Goal: Find specific page/section: Find specific page/section

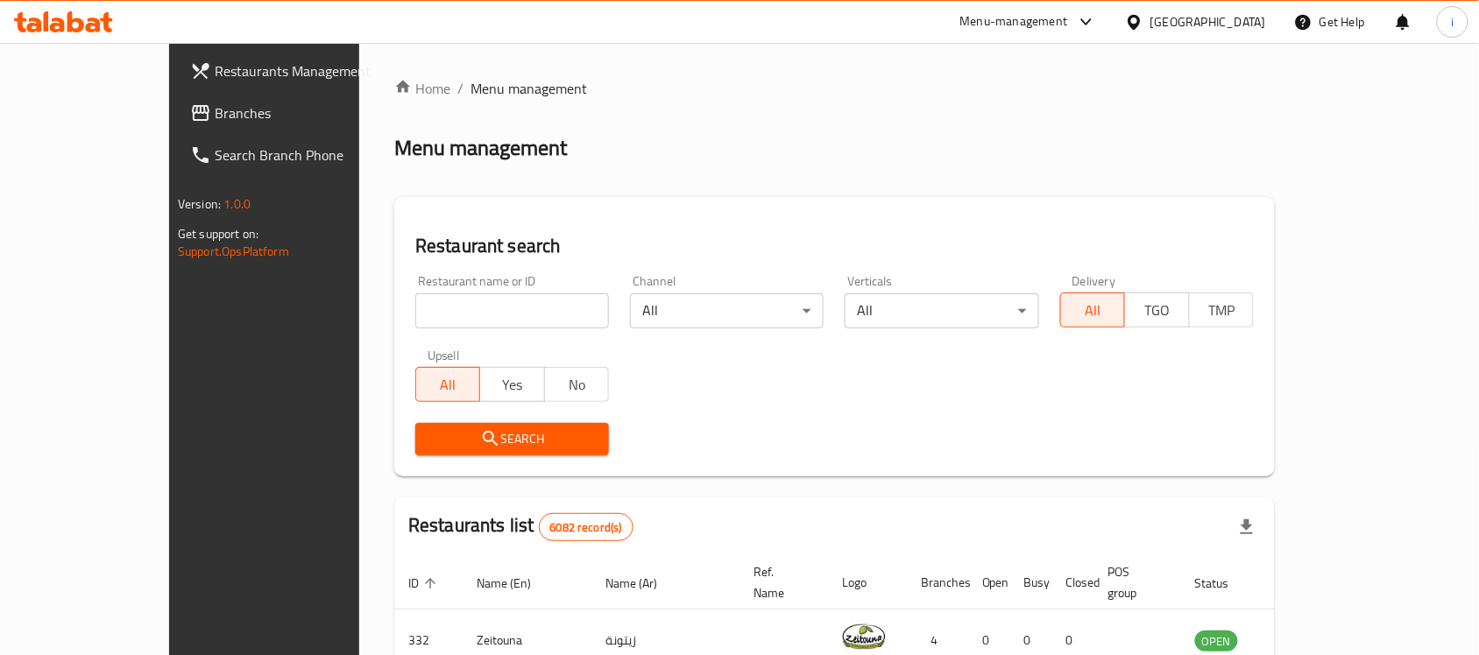
click at [1143, 23] on icon at bounding box center [1134, 22] width 18 height 18
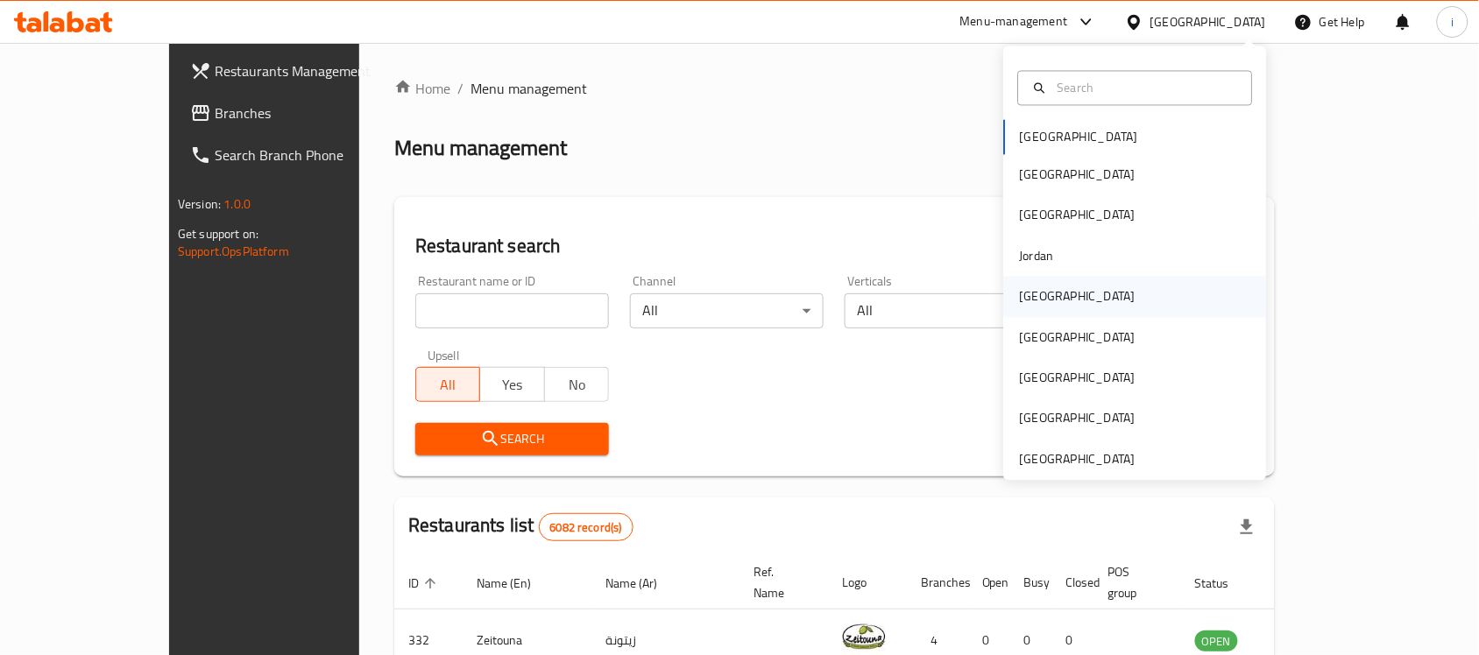
click at [1043, 299] on div "[GEOGRAPHIC_DATA]" at bounding box center [1078, 297] width 144 height 40
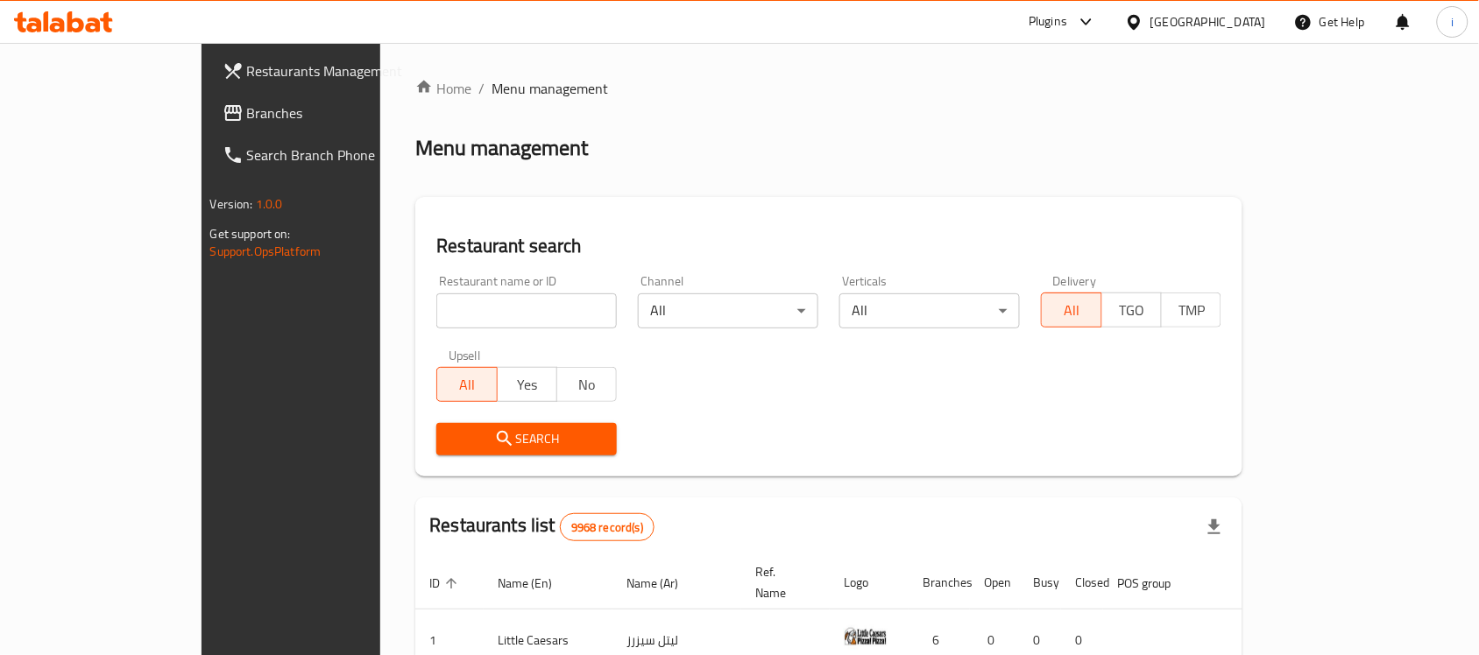
click at [1097, 29] on icon at bounding box center [1086, 21] width 21 height 21
click at [1068, 23] on div "Menu-management" at bounding box center [1014, 21] width 108 height 21
click at [999, 190] on div "Restaurant-Management" at bounding box center [998, 194] width 138 height 19
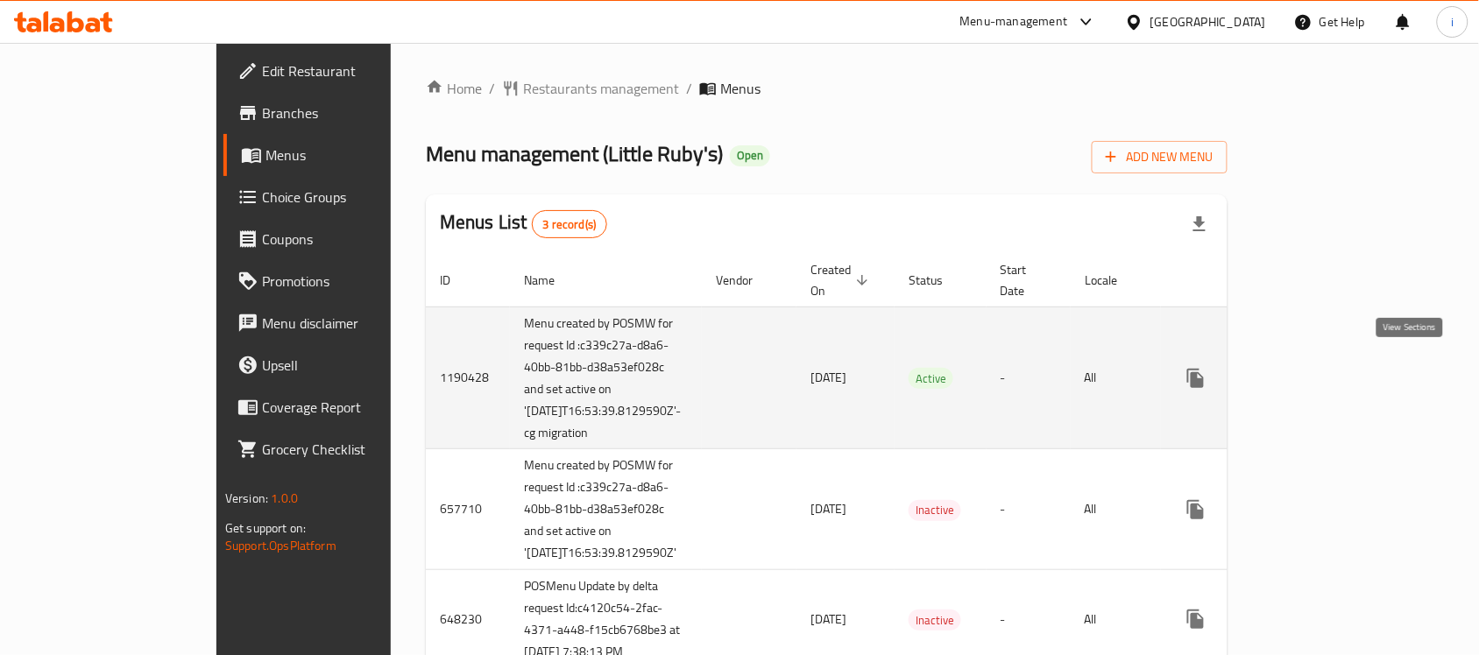
click at [1330, 373] on icon "enhanced table" at bounding box center [1322, 379] width 16 height 16
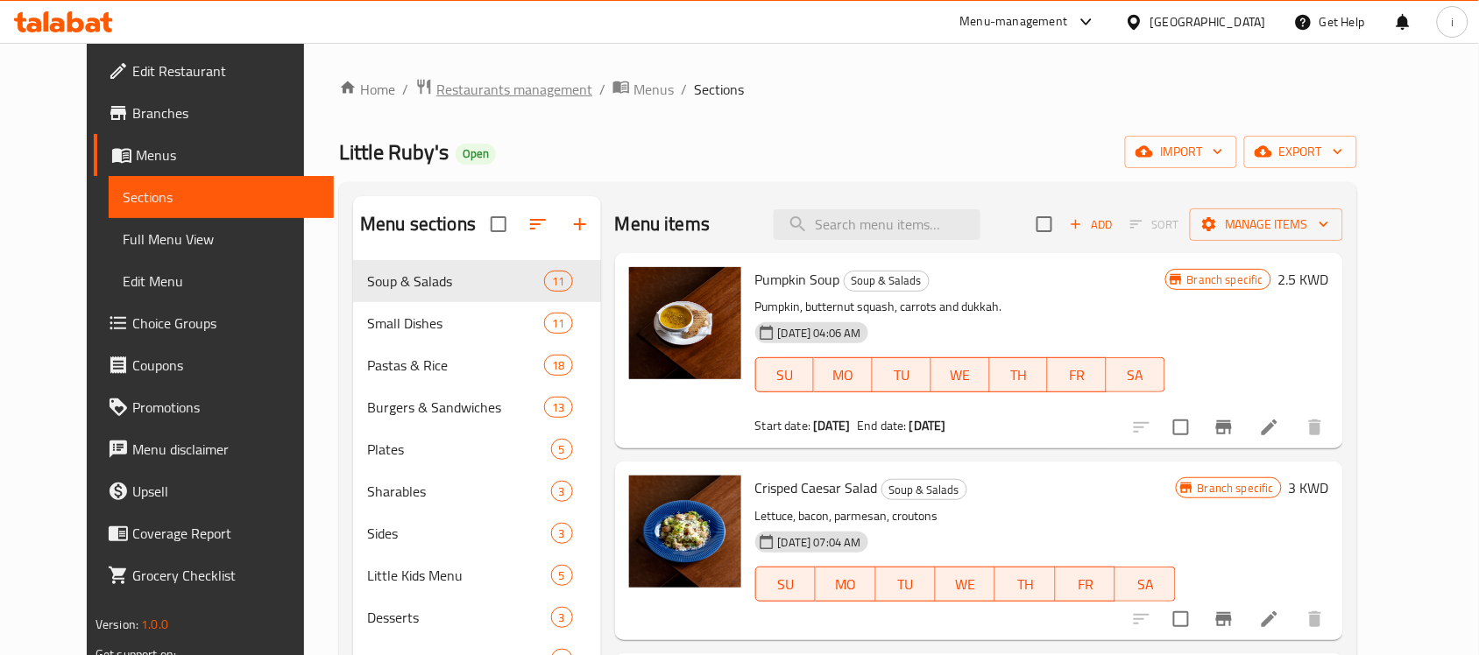
click at [484, 96] on span "Restaurants management" at bounding box center [514, 89] width 156 height 21
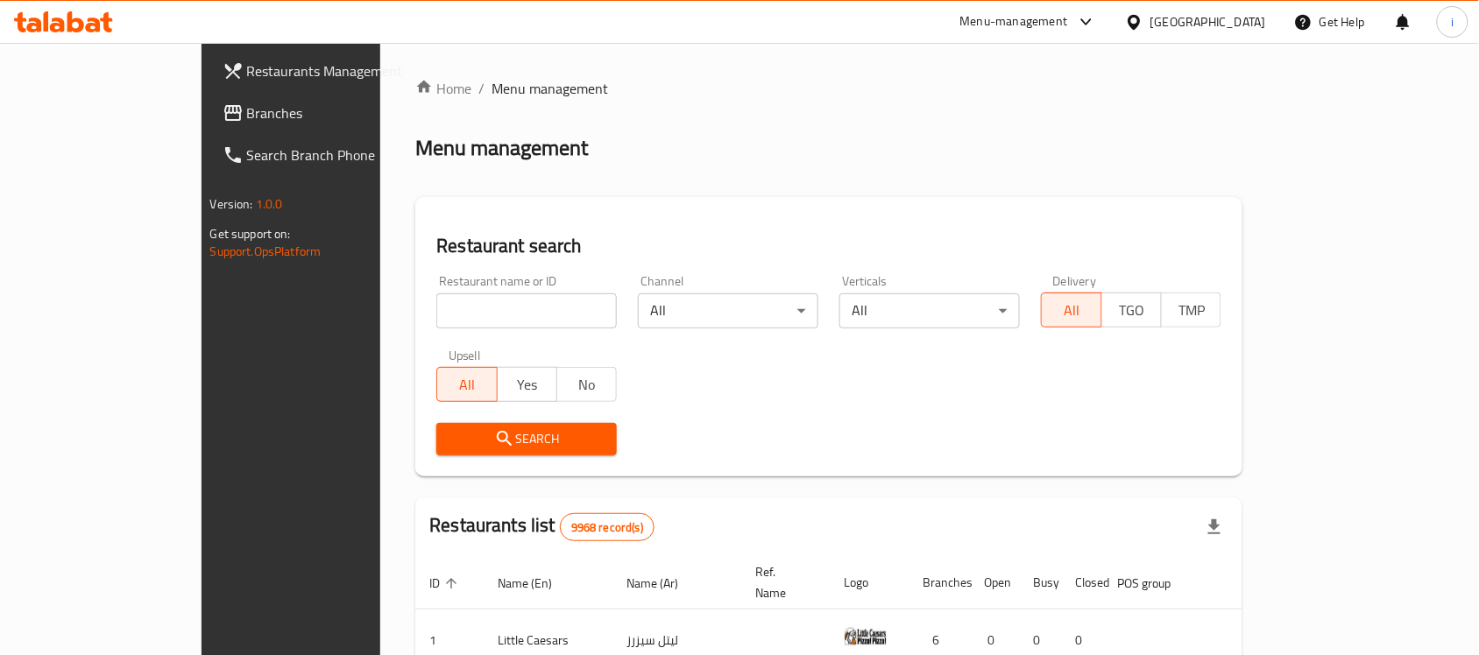
click at [436, 312] on input "search" at bounding box center [526, 311] width 180 height 35
paste input "24971"
type input "24971"
click button "Search" at bounding box center [526, 439] width 180 height 32
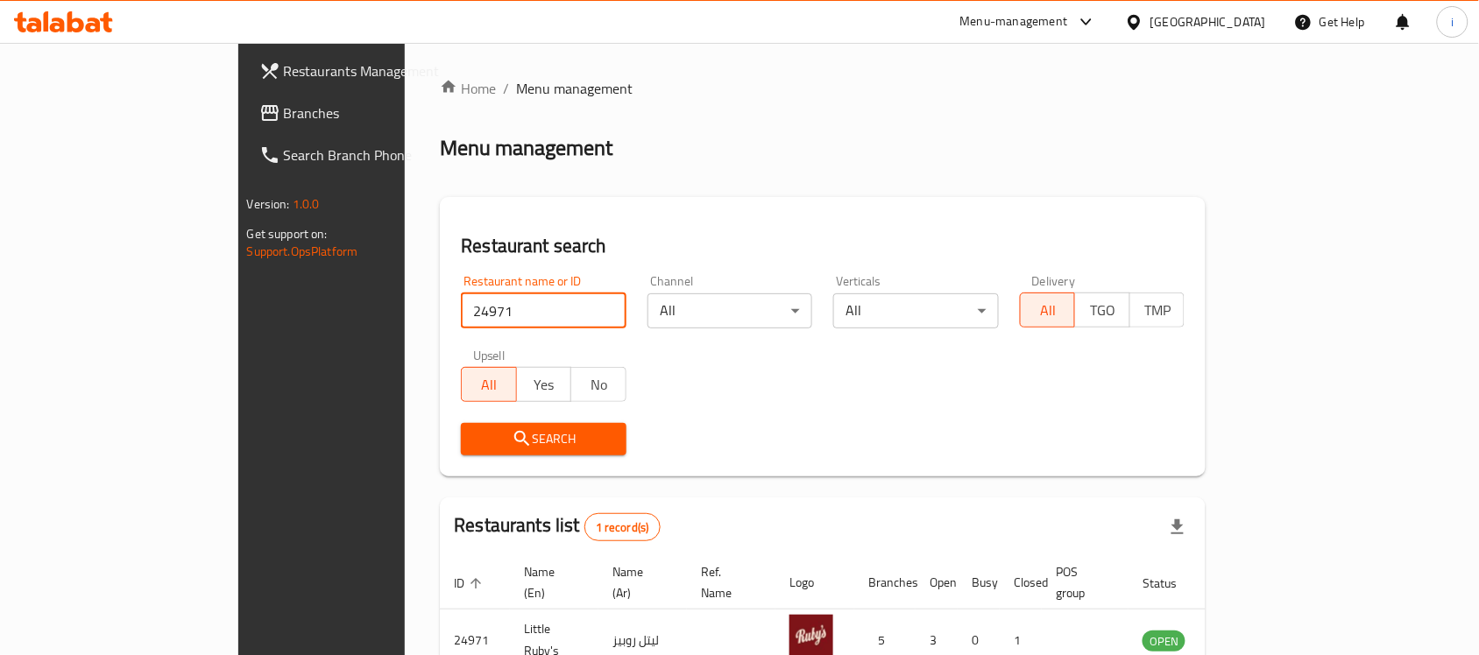
scroll to position [92, 0]
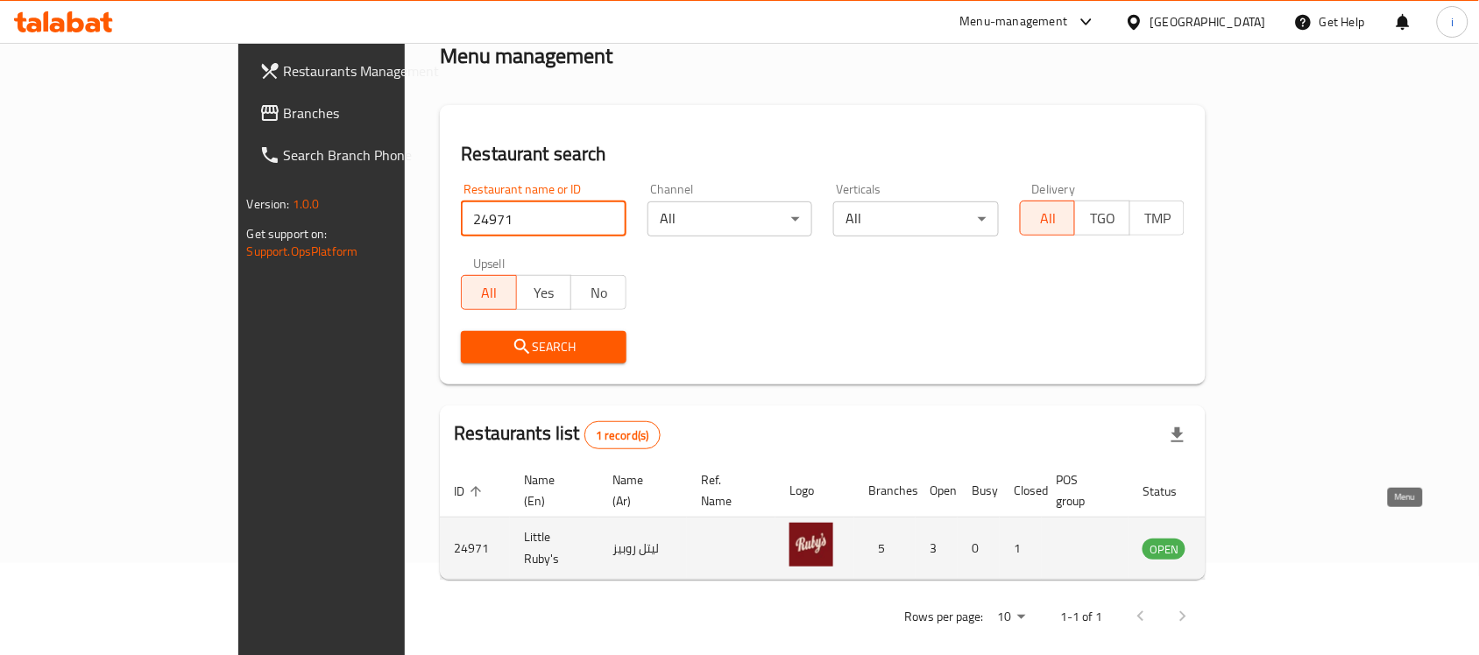
click at [1255, 542] on icon "enhanced table" at bounding box center [1244, 549] width 19 height 15
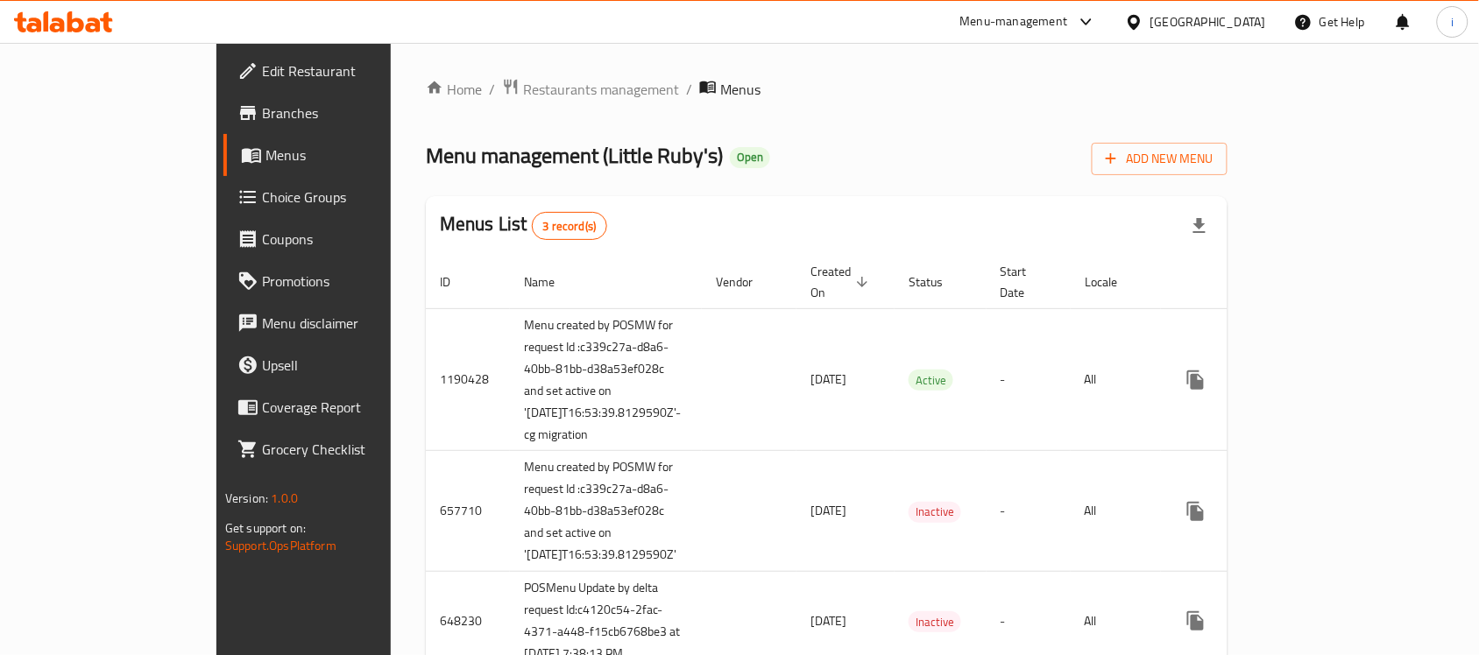
click at [75, 26] on icon at bounding box center [63, 21] width 99 height 21
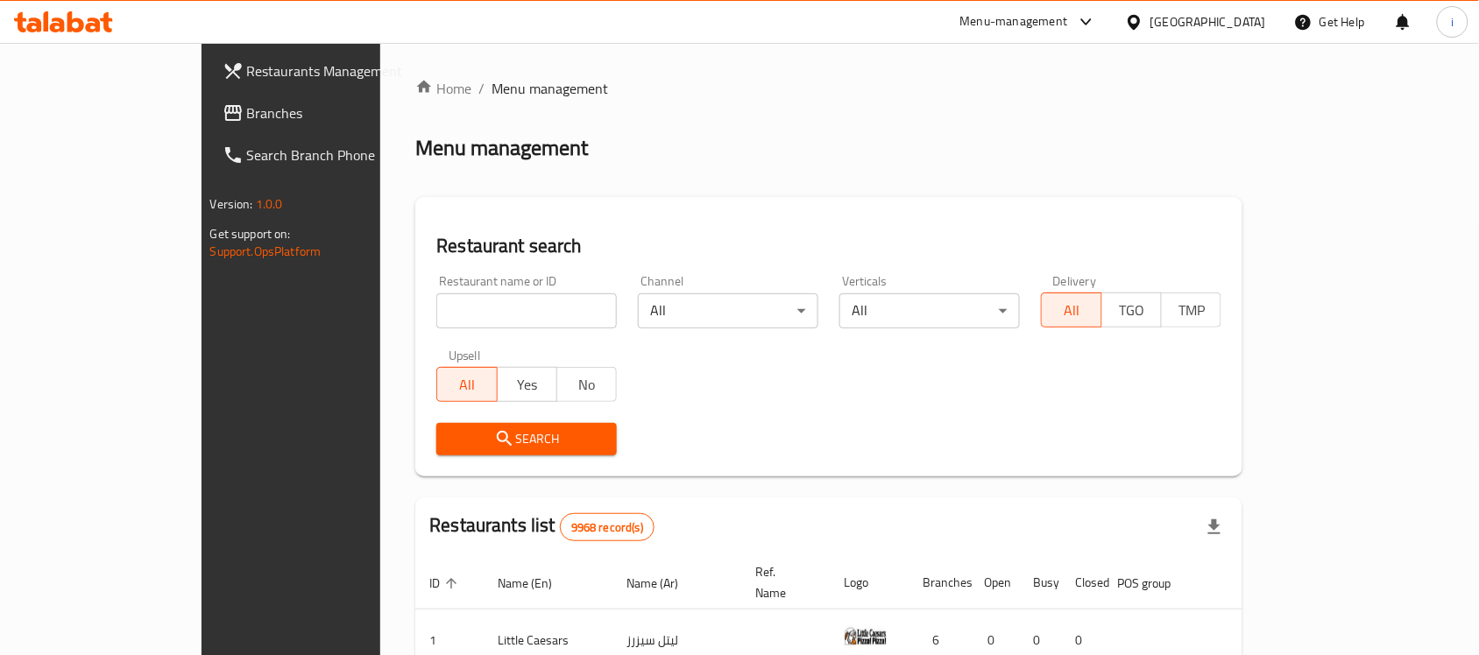
click at [456, 315] on input "search" at bounding box center [526, 311] width 180 height 35
click at [247, 105] on span "Branches" at bounding box center [340, 113] width 187 height 21
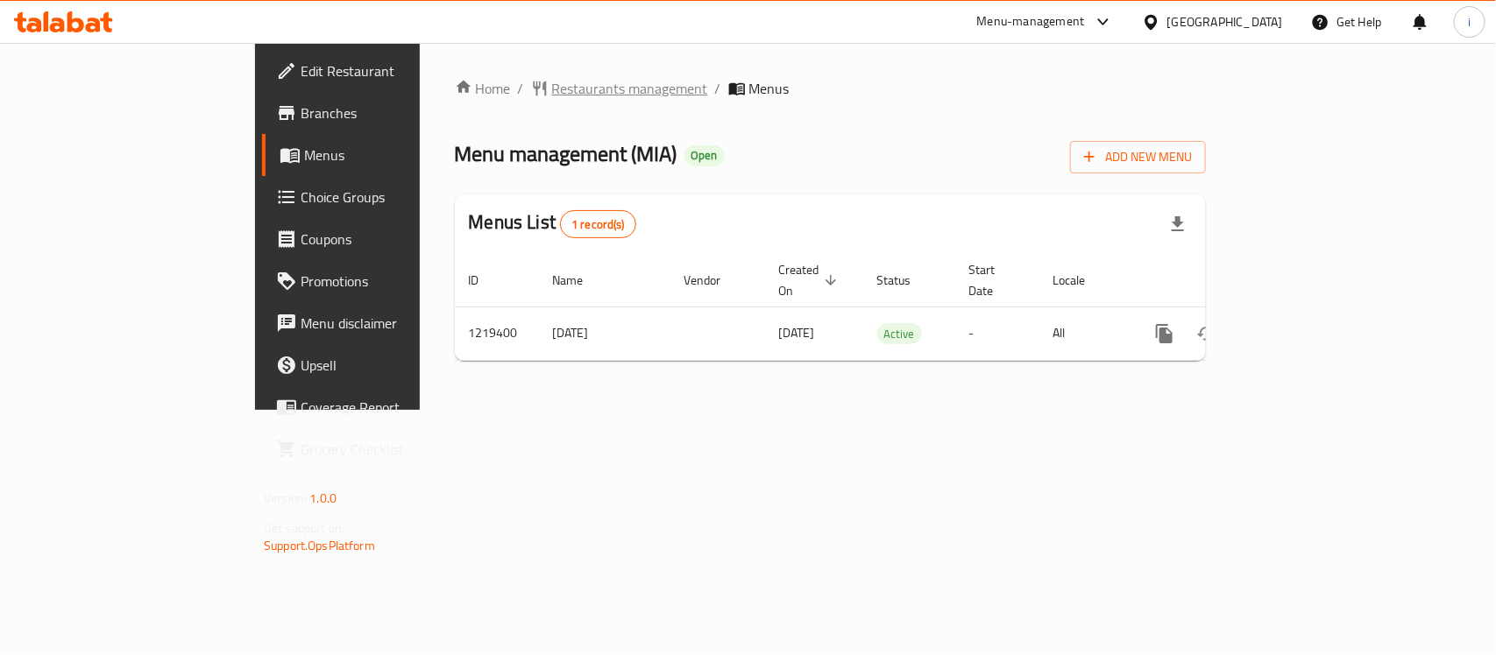
click at [552, 99] on span "Restaurants management" at bounding box center [630, 88] width 156 height 21
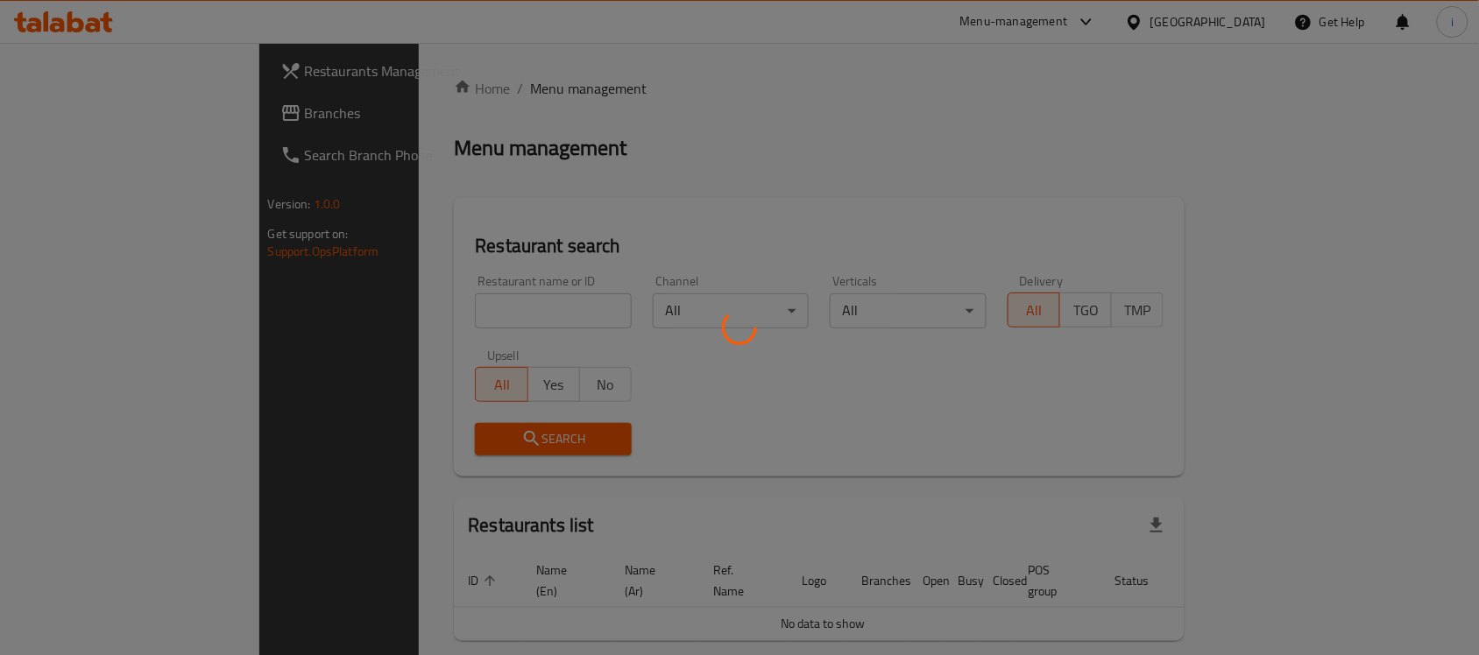
click at [484, 314] on div at bounding box center [739, 327] width 1479 height 655
